Goal: Information Seeking & Learning: Find specific fact

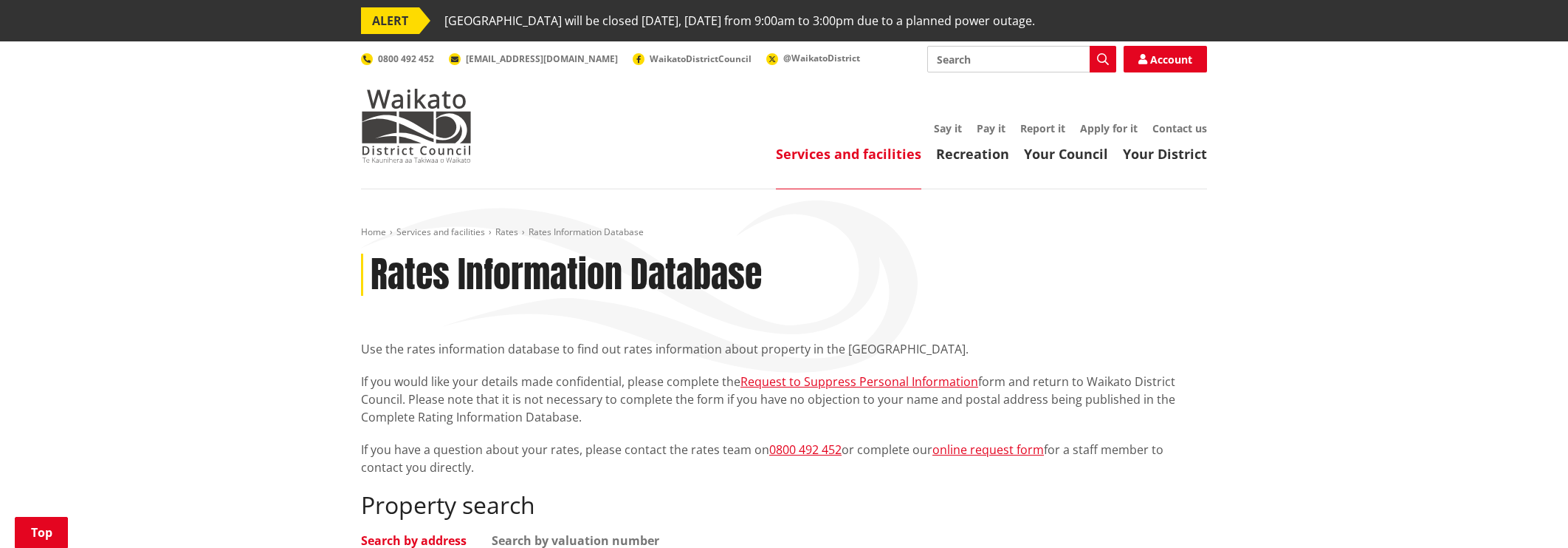
scroll to position [295, 0]
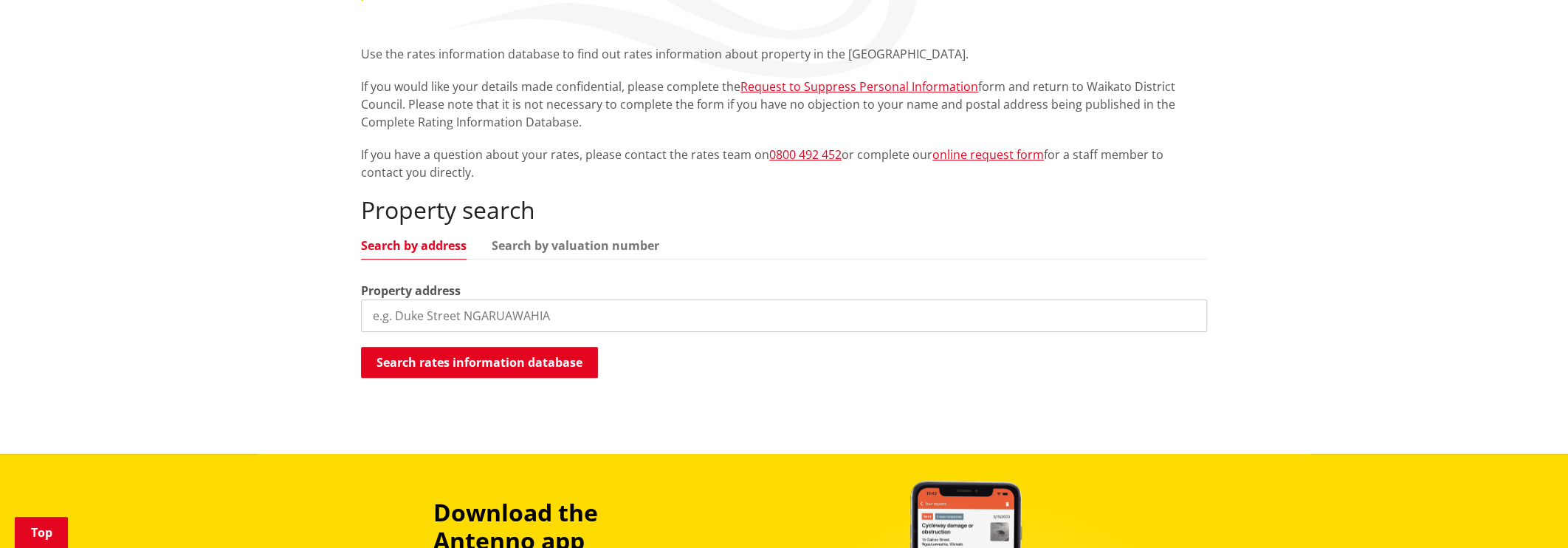
click at [374, 313] on input "search" at bounding box center [784, 315] width 847 height 32
paste input "[STREET_ADDRESS][PERSON_NAME]"
type input "[STREET_ADDRESS][PERSON_NAME]"
click at [461, 361] on button "Search rates information database" at bounding box center [479, 362] width 237 height 31
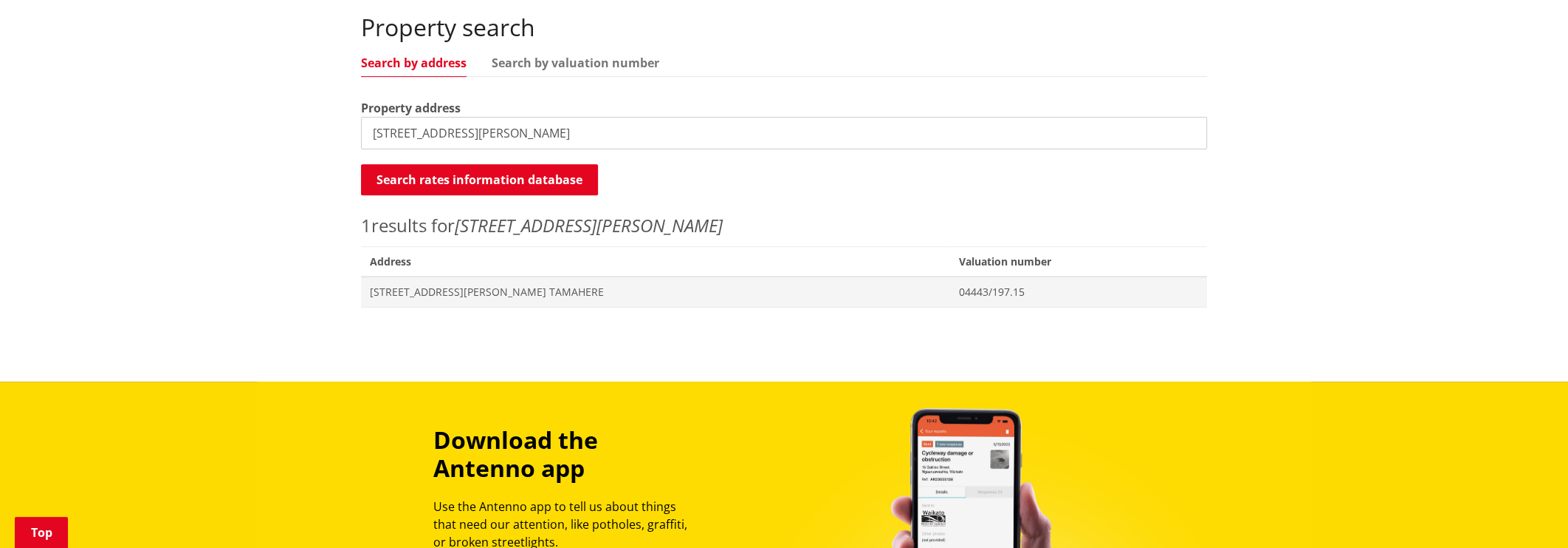
scroll to position [518, 0]
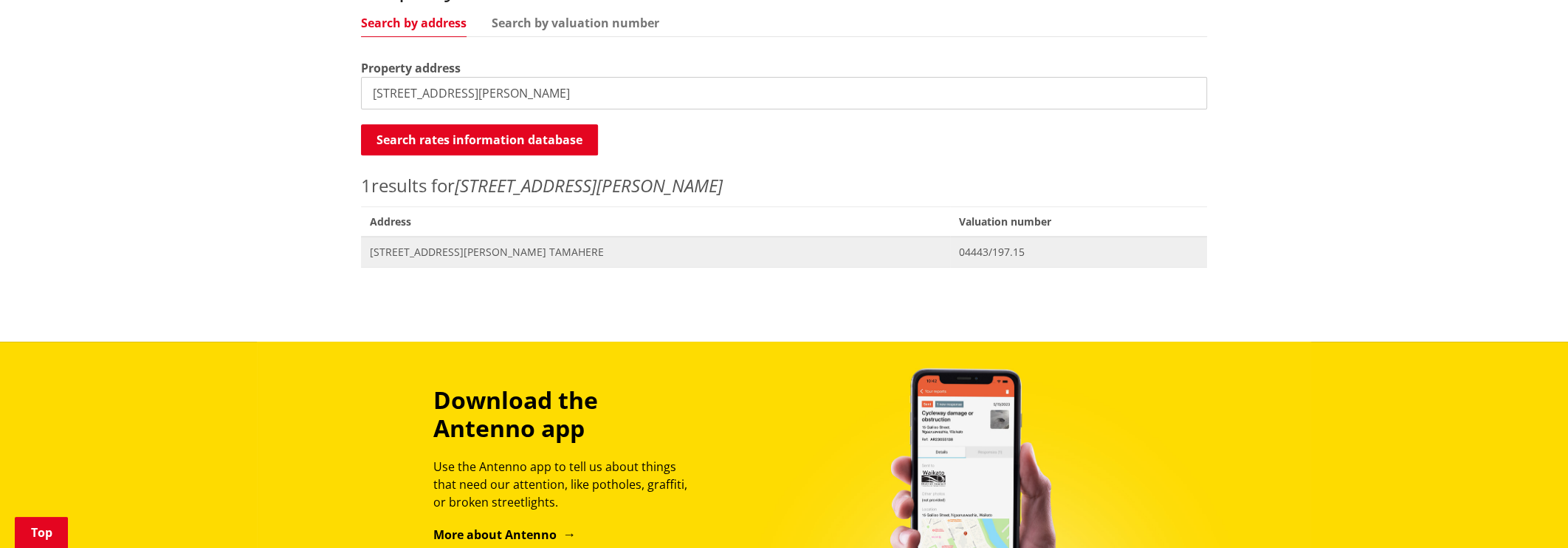
click at [444, 250] on span "[STREET_ADDRESS][PERSON_NAME] TAMAHERE" at bounding box center [655, 252] width 571 height 15
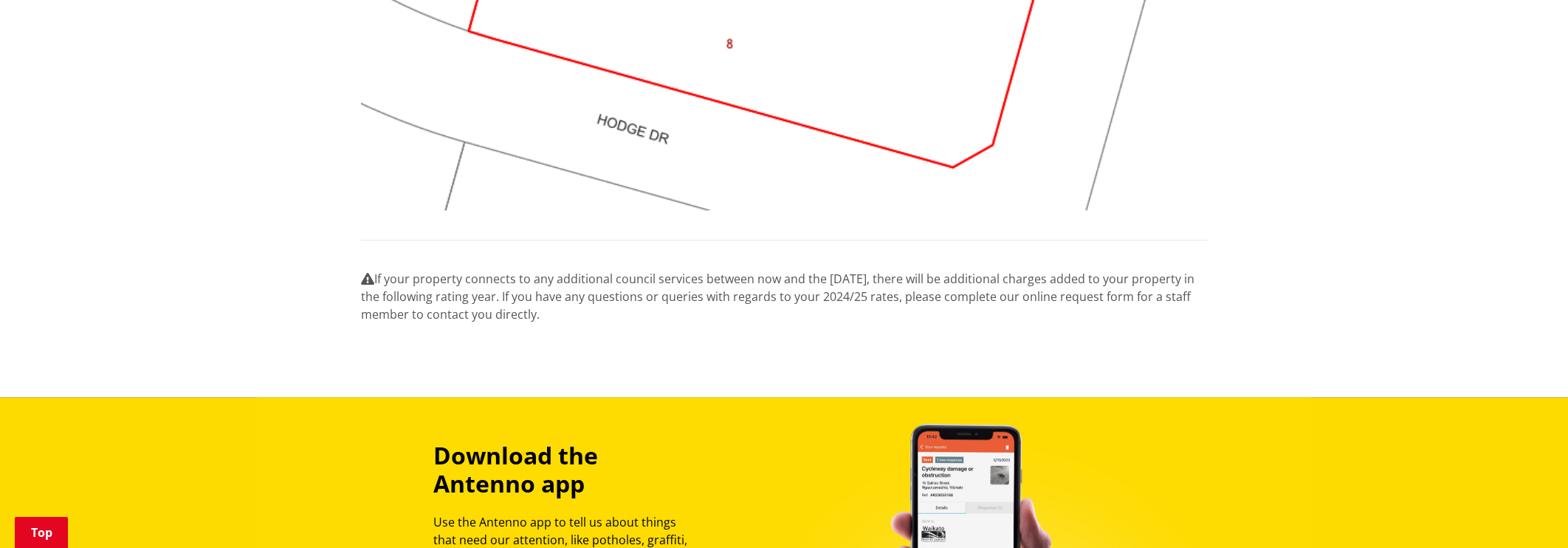
scroll to position [1625, 0]
